Goal: Task Accomplishment & Management: Manage account settings

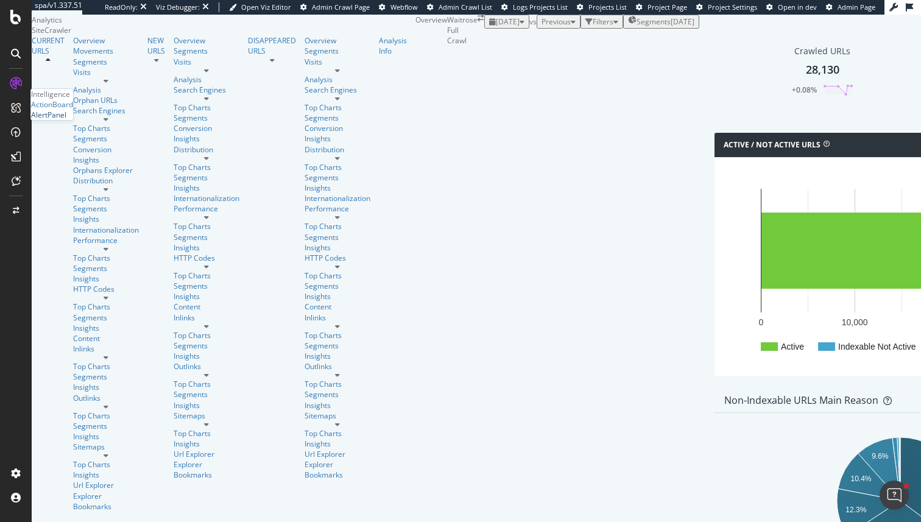
click at [66, 120] on div "AlertPanel" at bounding box center [48, 115] width 35 height 10
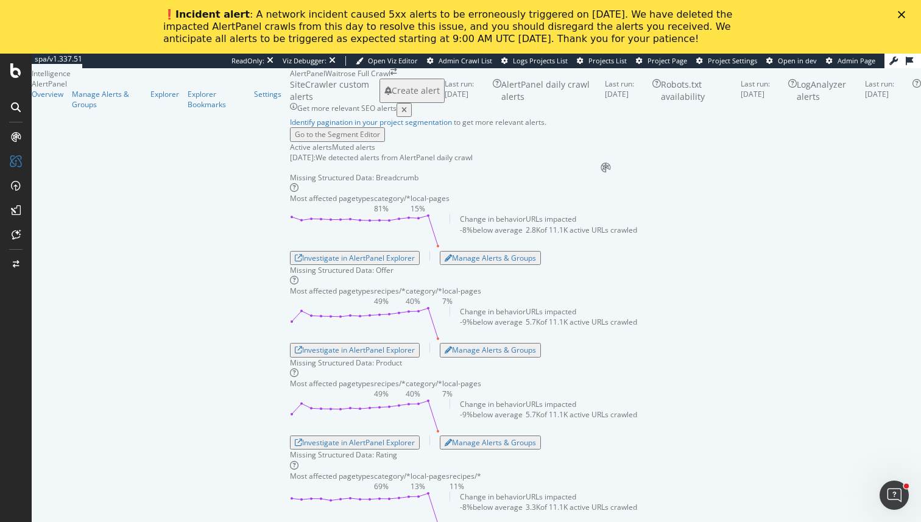
click at [898, 15] on icon "Close" at bounding box center [901, 14] width 7 height 7
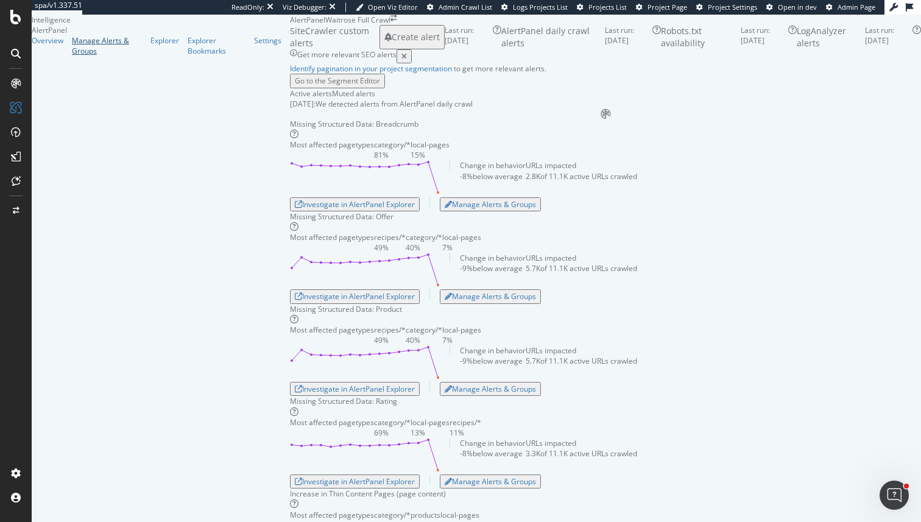
click at [72, 56] on div "Manage Alerts & Groups" at bounding box center [107, 45] width 70 height 21
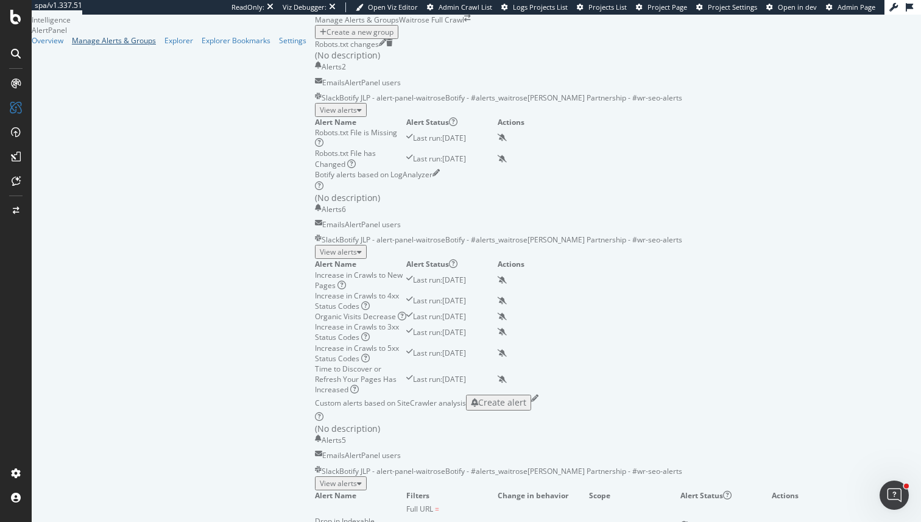
scroll to position [287, 0]
click at [724, 395] on div "Custom alerts based on SiteCrawler analysis Create alert (No description) Alert…" at bounding box center [589, 435] width 548 height 81
click at [721, 395] on div "Custom alerts based on SiteCrawler analysis Create alert" at bounding box center [589, 409] width 548 height 28
click at [538, 395] on icon "pencil" at bounding box center [534, 398] width 7 height 7
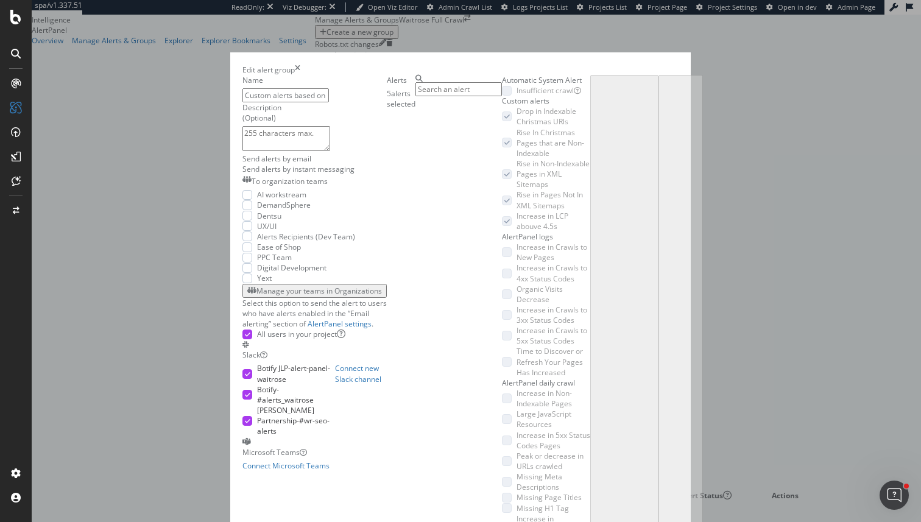
scroll to position [460, 0]
click at [678, 65] on div "Edit alert group" at bounding box center [460, 70] width 436 height 10
click at [300, 65] on icon "times" at bounding box center [297, 70] width 5 height 10
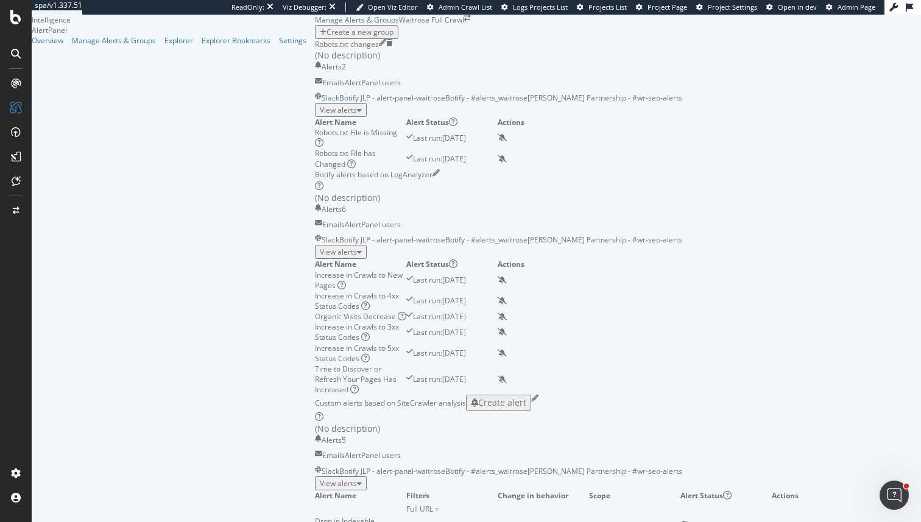
click at [362, 478] on div "View alerts" at bounding box center [341, 483] width 42 height 10
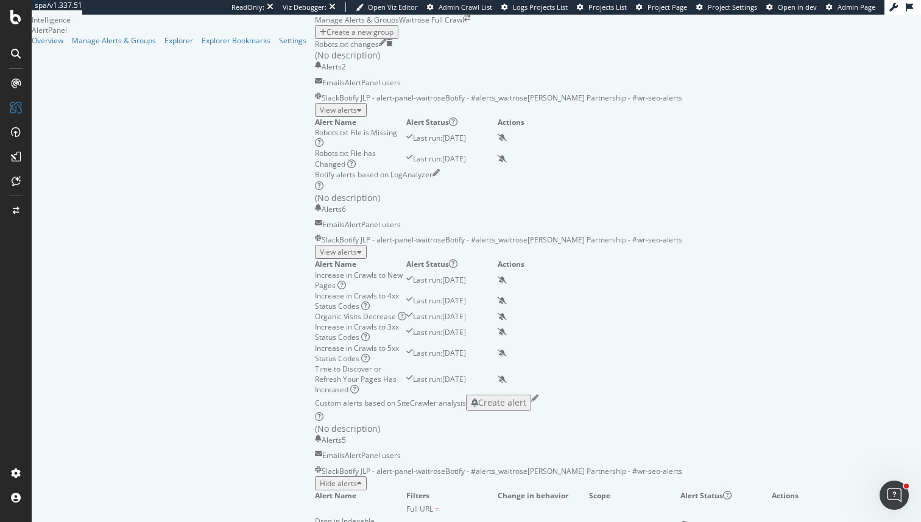
scroll to position [407, 0]
click at [315, 516] on div "Drop in Indexable Christmas URls" at bounding box center [360, 526] width 91 height 21
drag, startPoint x: 194, startPoint y: 148, endPoint x: 304, endPoint y: 198, distance: 120.4
click at [315, 501] on tr "Drop in Indexable Christmas URls Full URL = ^.*christmas.*$ and Is Indexable = …" at bounding box center [589, 526] width 548 height 51
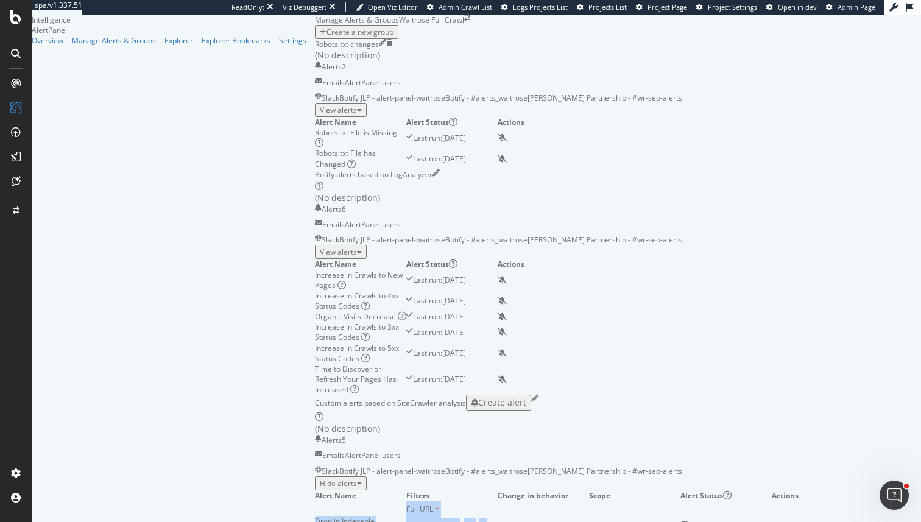
click at [406, 501] on td "Full URL = ^.*christmas.*$ and Is Indexable = Yes" at bounding box center [451, 526] width 91 height 51
drag, startPoint x: 336, startPoint y: 197, endPoint x: 206, endPoint y: 172, distance: 132.7
click at [315, 501] on tr "Drop in Indexable Christmas URls Full URL = ^.*christmas.*$ and Is Indexable = …" at bounding box center [589, 526] width 548 height 51
click at [315, 501] on td "Drop in Indexable Christmas URls" at bounding box center [360, 526] width 91 height 51
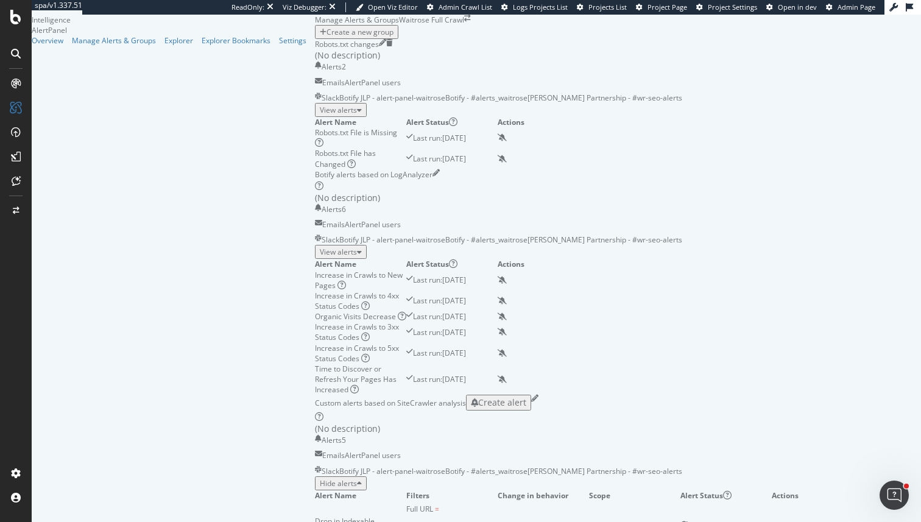
click at [315, 516] on div "Drop in Indexable Christmas URls" at bounding box center [360, 526] width 91 height 21
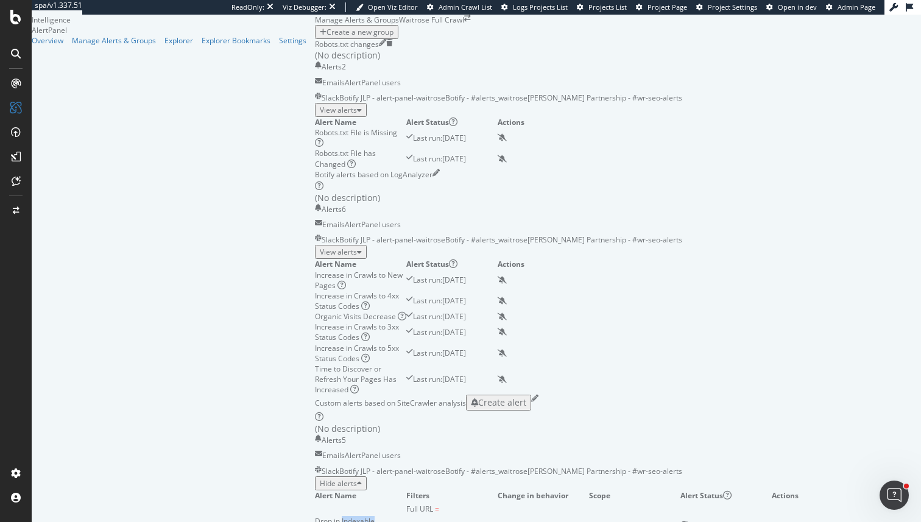
click at [315, 516] on div "Drop in Indexable Christmas URls" at bounding box center [360, 526] width 91 height 21
drag, startPoint x: 212, startPoint y: 153, endPoint x: 330, endPoint y: 209, distance: 130.7
